Goal: Use online tool/utility

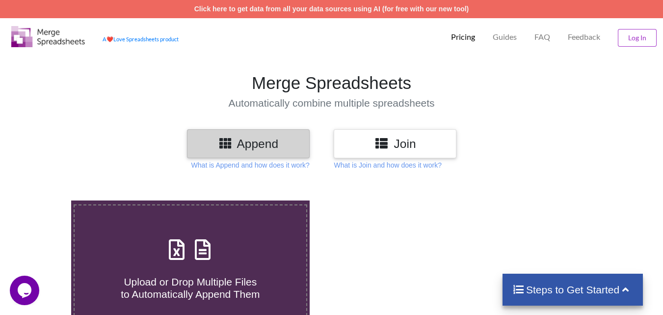
click at [181, 265] on h4 "Upload or Drop Multiple Files to Automatically Append Them" at bounding box center [191, 281] width 232 height 37
click at [44, 200] on input "Upload or Drop Multiple Files to Automatically Append Them" at bounding box center [44, 200] width 0 height 0
type input "C:\fakepath\Group Registration -2025-26- Annexures I, II A B C D, III A B C D, …"
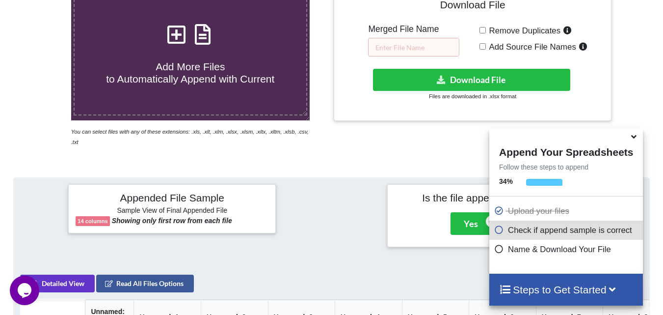
scroll to position [217, 0]
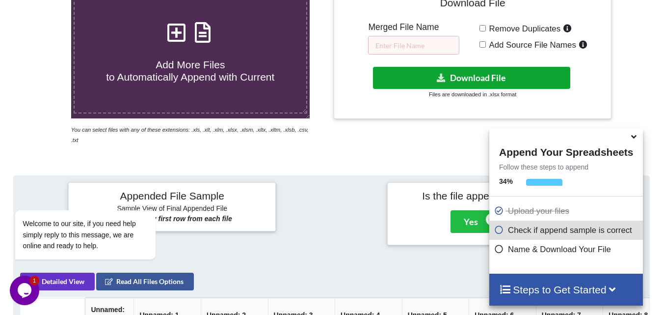
click at [449, 80] on button "Download File" at bounding box center [471, 78] width 197 height 22
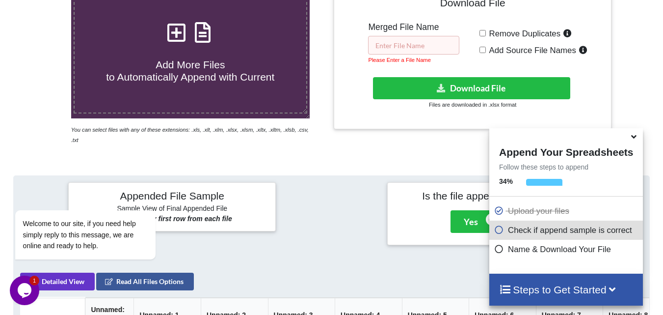
click at [405, 44] on input "text" at bounding box center [413, 45] width 91 height 19
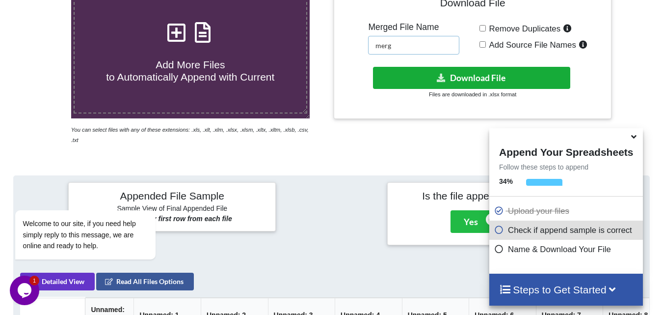
type input "merg"
click at [508, 75] on button "Download File" at bounding box center [471, 78] width 197 height 22
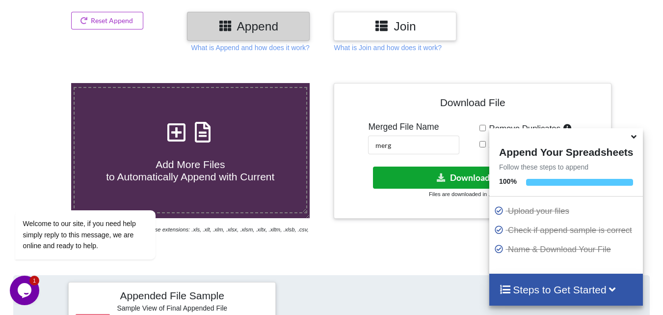
scroll to position [0, 0]
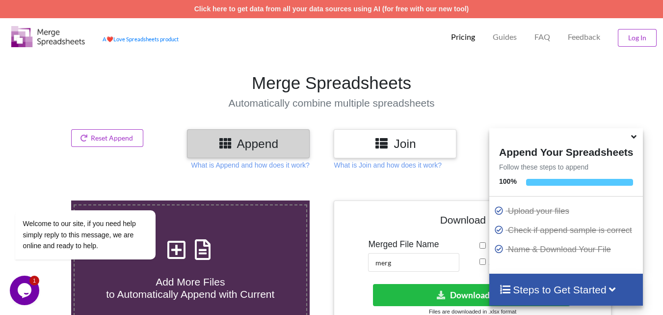
click at [415, 149] on h3 "Join" at bounding box center [395, 143] width 108 height 14
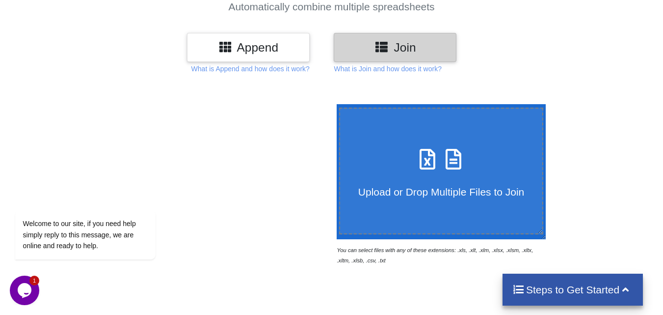
scroll to position [140, 0]
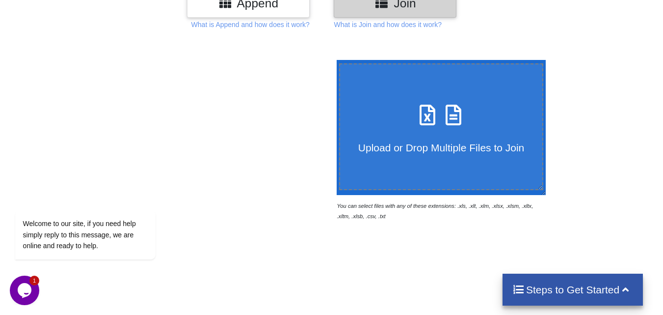
click at [443, 120] on icon at bounding box center [453, 110] width 25 height 21
click at [334, 60] on input "Upload or Drop Multiple Files to Join" at bounding box center [334, 60] width 0 height 0
type input "C:\fakepath\Group Registration -2025-26- Annexures I, II A B C D, III A B C D, …"
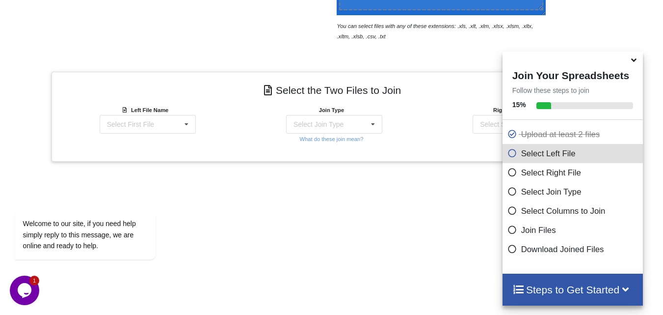
scroll to position [321, 0]
click at [187, 124] on icon at bounding box center [186, 123] width 15 height 18
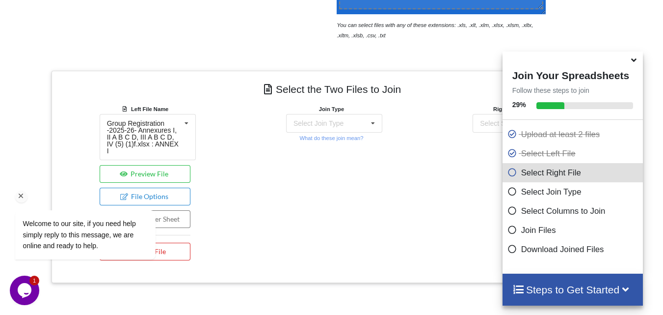
click at [164, 161] on div "Welcome to our site, if you need help simply reply to this message, we are onli…" at bounding box center [98, 193] width 177 height 149
click at [373, 123] on icon at bounding box center [373, 123] width 15 height 18
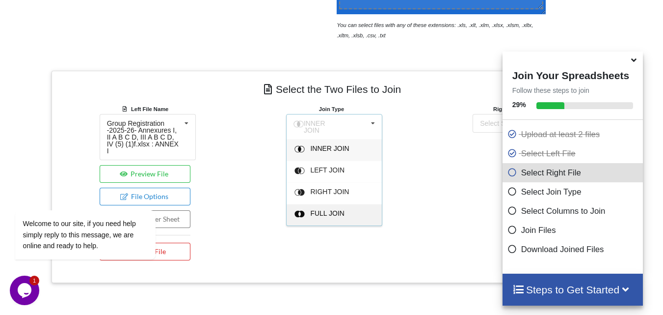
click at [333, 211] on span "FULL JOIN" at bounding box center [327, 213] width 34 height 8
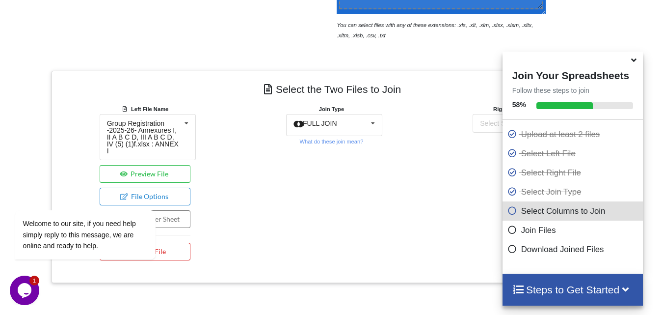
click at [632, 63] on icon at bounding box center [634, 58] width 10 height 9
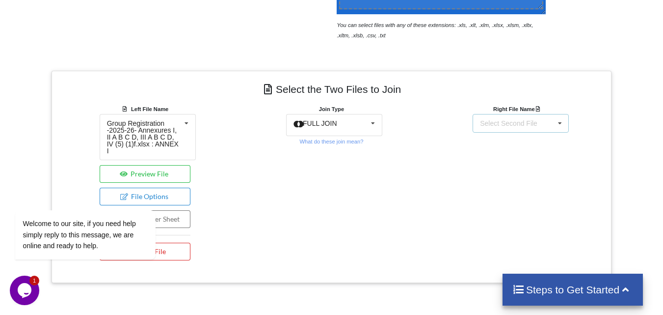
click at [555, 125] on icon at bounding box center [560, 123] width 15 height 18
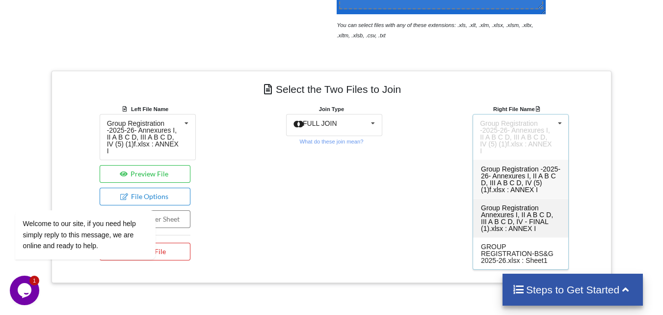
click at [527, 205] on span "Group Registration Annexures I, II A B C D, III A B C D, IV - FINAL (1).xlsx : …" at bounding box center [517, 218] width 72 height 28
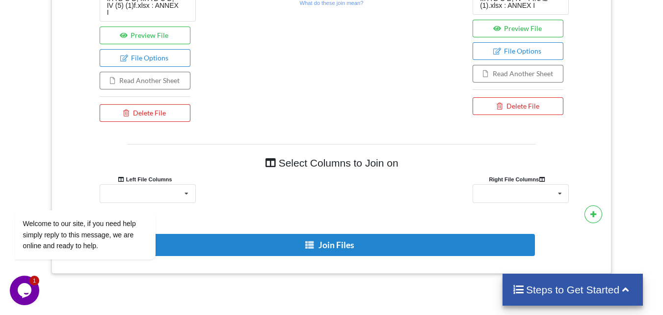
scroll to position [506, 0]
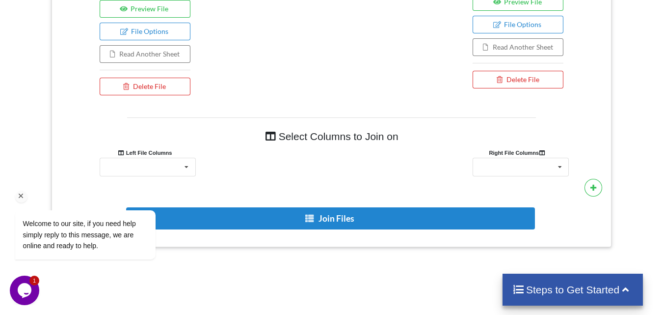
click at [185, 159] on div "Welcome to our site, if you need help simply reply to this message, we are onli…" at bounding box center [98, 193] width 177 height 149
click at [160, 46] on button "Read Another Sheet" at bounding box center [145, 54] width 91 height 18
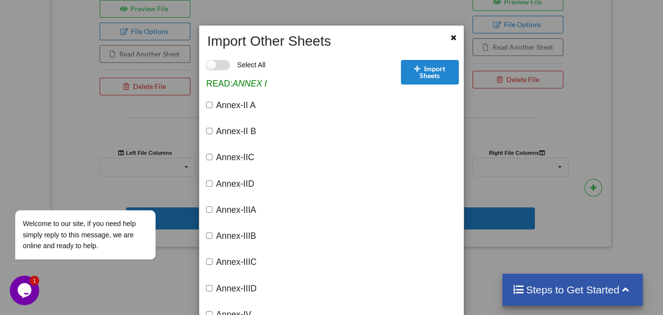
click at [214, 66] on label "Select All" at bounding box center [235, 65] width 59 height 10
checkbox input "true"
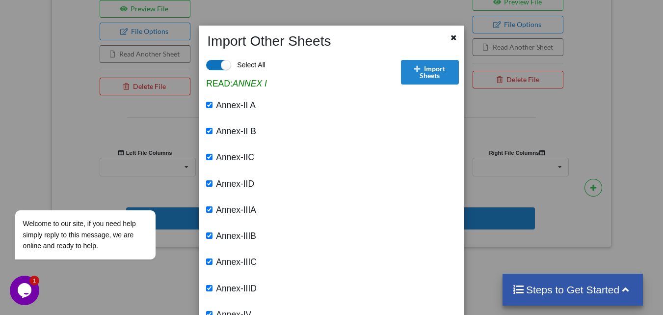
checkbox input "true"
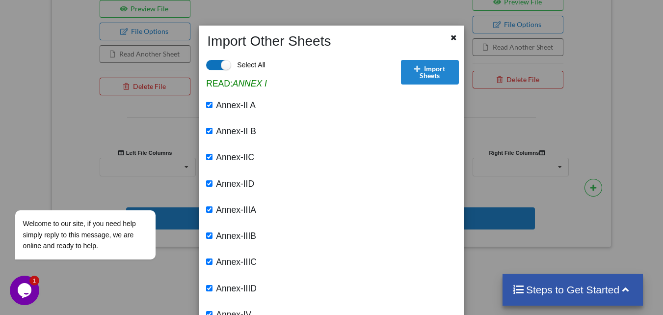
checkbox input "true"
click at [450, 36] on icon at bounding box center [453, 36] width 8 height 7
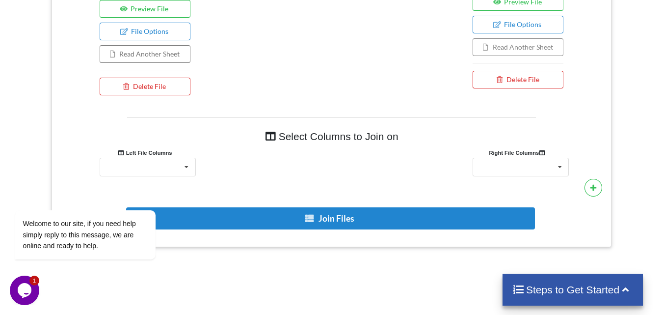
click at [512, 43] on button "Read Another Sheet" at bounding box center [518, 47] width 91 height 18
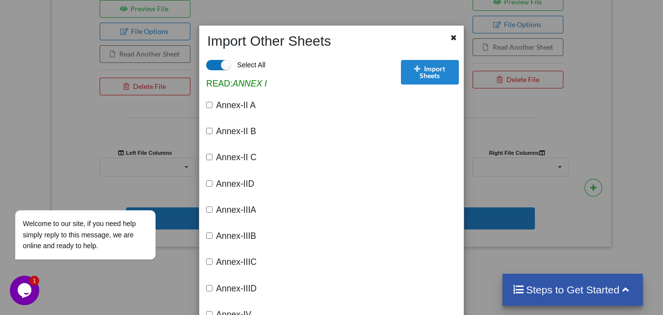
click at [245, 65] on label "Select All" at bounding box center [235, 65] width 59 height 10
checkbox input "false"
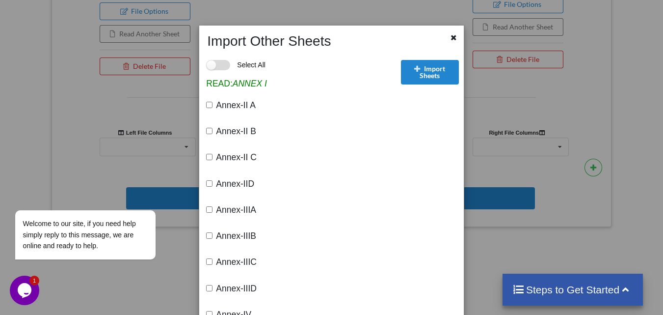
scroll to position [509, 0]
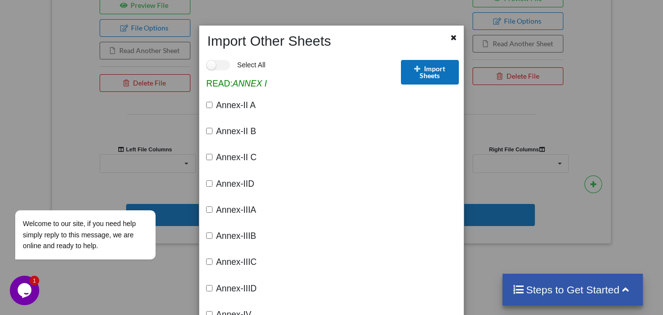
click at [430, 79] on button "Import Sheets" at bounding box center [430, 72] width 58 height 25
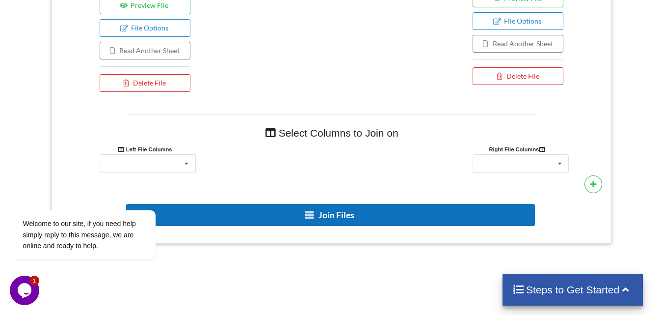
click at [310, 212] on button "Join Files" at bounding box center [330, 215] width 409 height 22
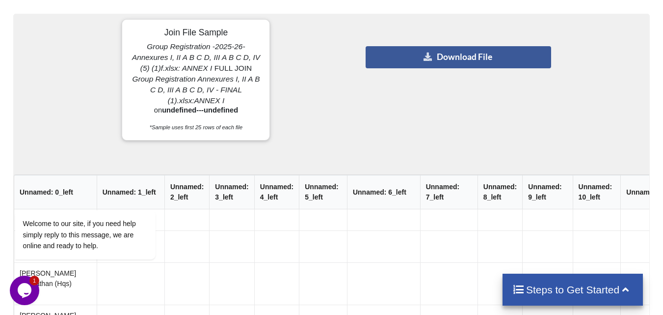
scroll to position [820, 0]
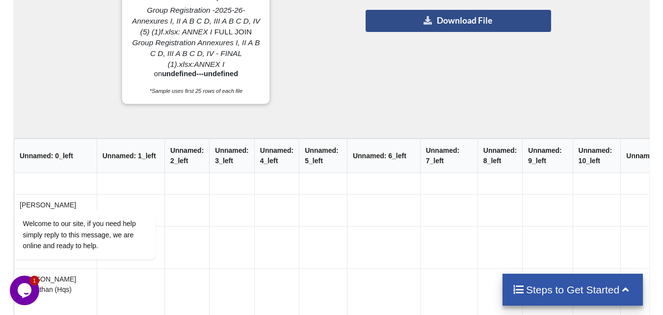
click at [446, 17] on button "Download File" at bounding box center [458, 21] width 185 height 22
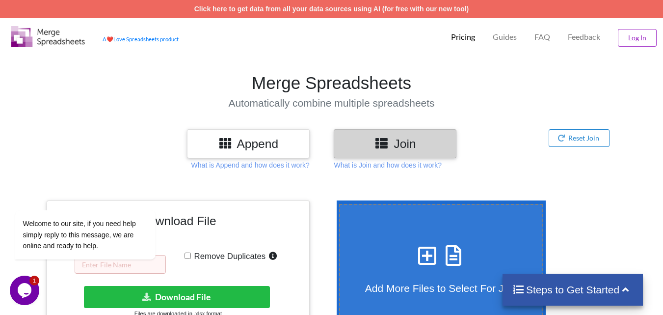
scroll to position [119, 0]
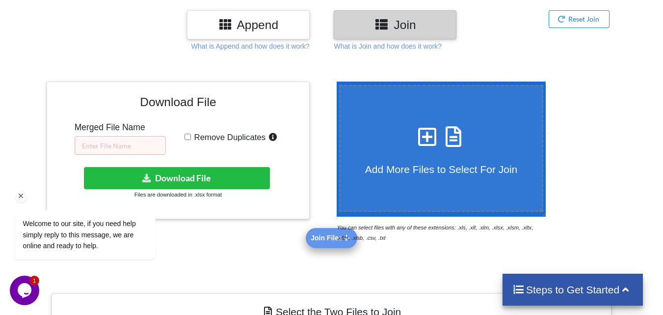
click at [95, 142] on div "Welcome to our site, if you need help simply reply to this message, we are onli…" at bounding box center [98, 193] width 177 height 149
click at [177, 182] on div "Welcome to our site, if you need help simply reply to this message, we are onli…" at bounding box center [98, 193] width 177 height 149
click at [140, 148] on div "Welcome to our site, if you need help simply reply to this message, we are onli…" at bounding box center [98, 193] width 177 height 149
click at [21, 196] on icon "Chat attention grabber" at bounding box center [21, 195] width 9 height 9
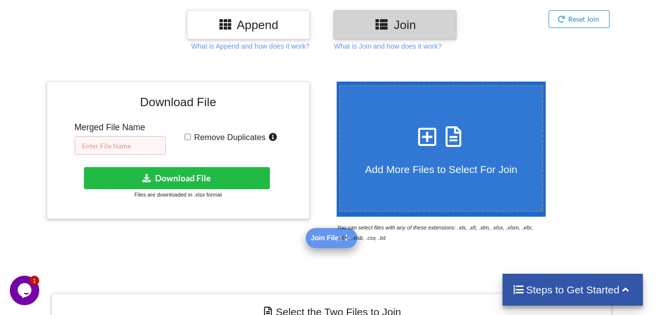
click at [112, 147] on input "text" at bounding box center [120, 145] width 91 height 19
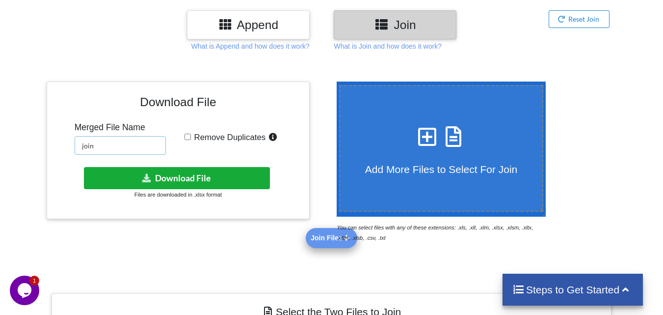
type input "join"
click at [203, 179] on button "Download File" at bounding box center [177, 178] width 186 height 22
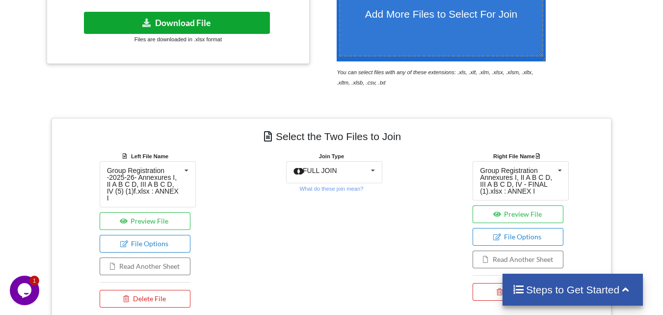
scroll to position [0, 0]
